Goal: Transaction & Acquisition: Purchase product/service

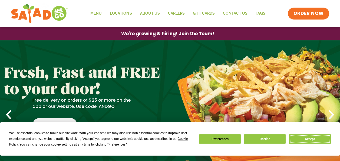
click at [313, 141] on button "Accept" at bounding box center [310, 138] width 42 height 9
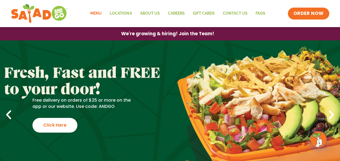
click at [105, 10] on link "Menu" at bounding box center [95, 13] width 19 height 12
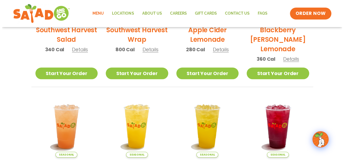
scroll to position [105, 0]
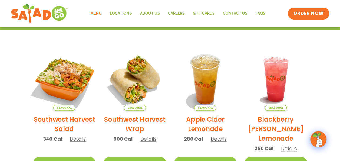
click at [62, 76] on img at bounding box center [64, 78] width 73 height 73
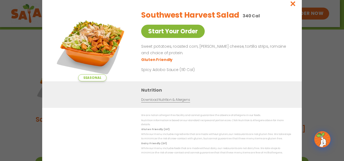
click at [171, 34] on link "Start Your Order" at bounding box center [173, 31] width 64 height 13
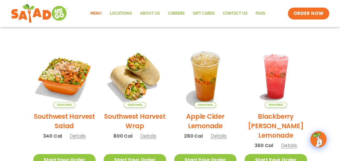
scroll to position [108, 0]
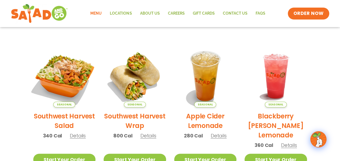
click at [58, 79] on img at bounding box center [64, 75] width 73 height 73
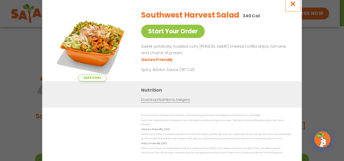
drag, startPoint x: 289, startPoint y: 5, endPoint x: 293, endPoint y: 5, distance: 3.6
click at [290, 5] on icon "Close modal" at bounding box center [292, 4] width 7 height 6
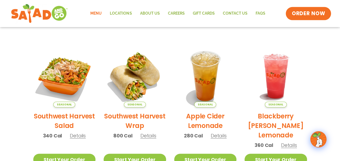
click at [303, 13] on span "ORDER NOW" at bounding box center [309, 13] width 34 height 7
